Goal: Task Accomplishment & Management: Manage account settings

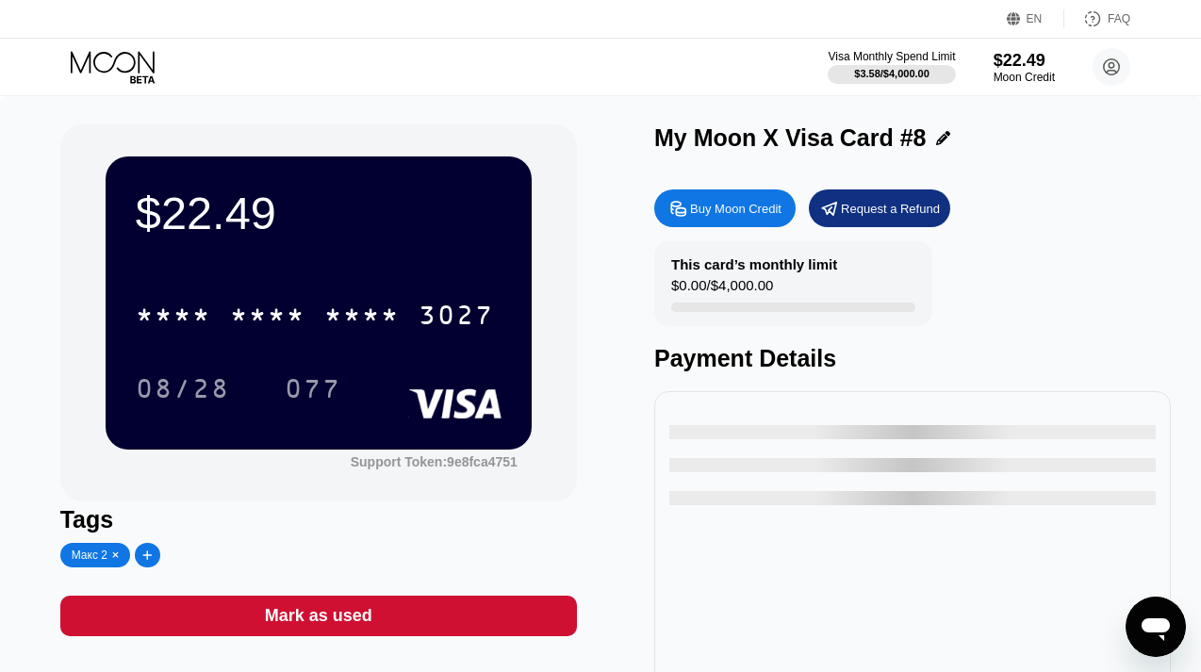
click at [123, 60] on icon at bounding box center [115, 67] width 88 height 33
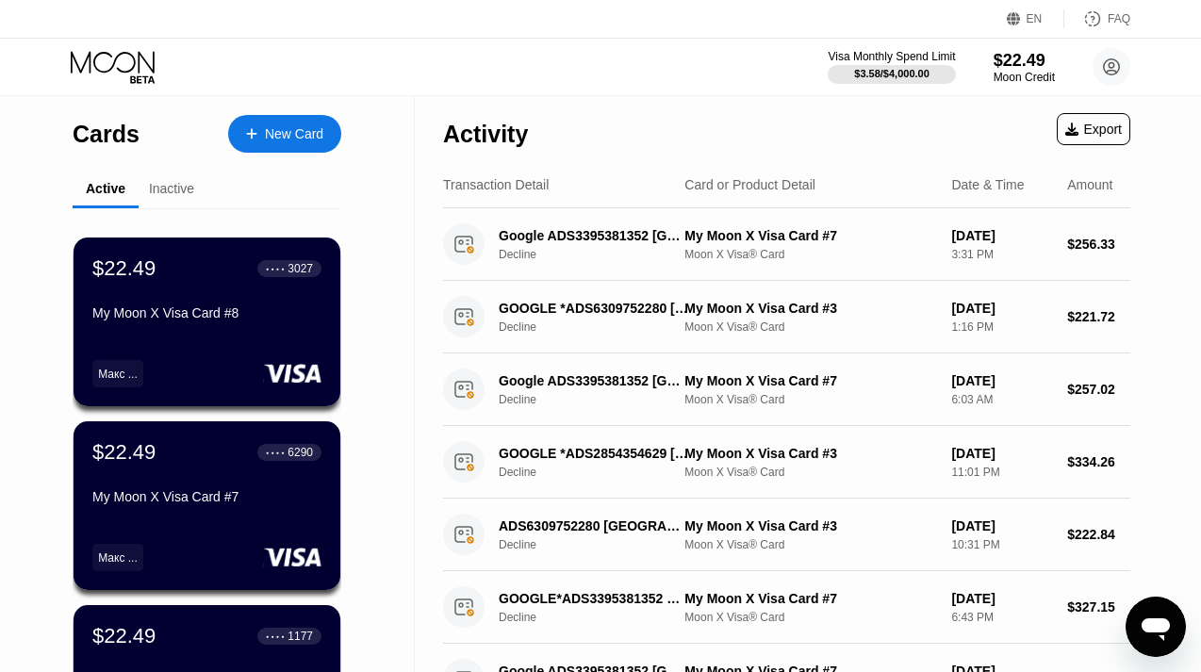
click at [251, 136] on icon at bounding box center [251, 133] width 10 height 10
